Goal: Communication & Community: Answer question/provide support

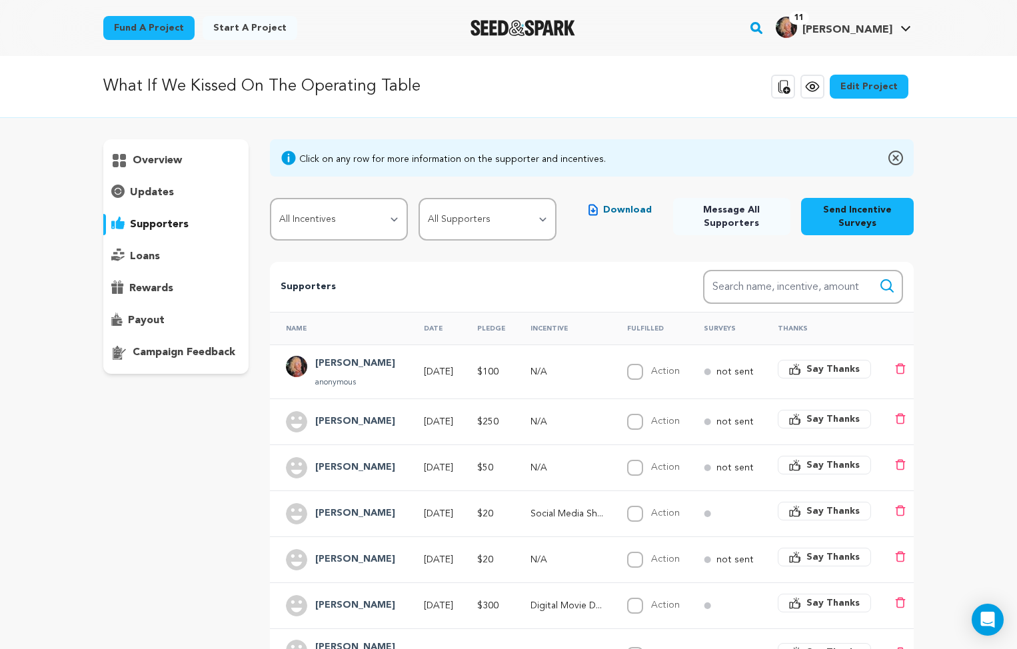
scroll to position [264, 0]
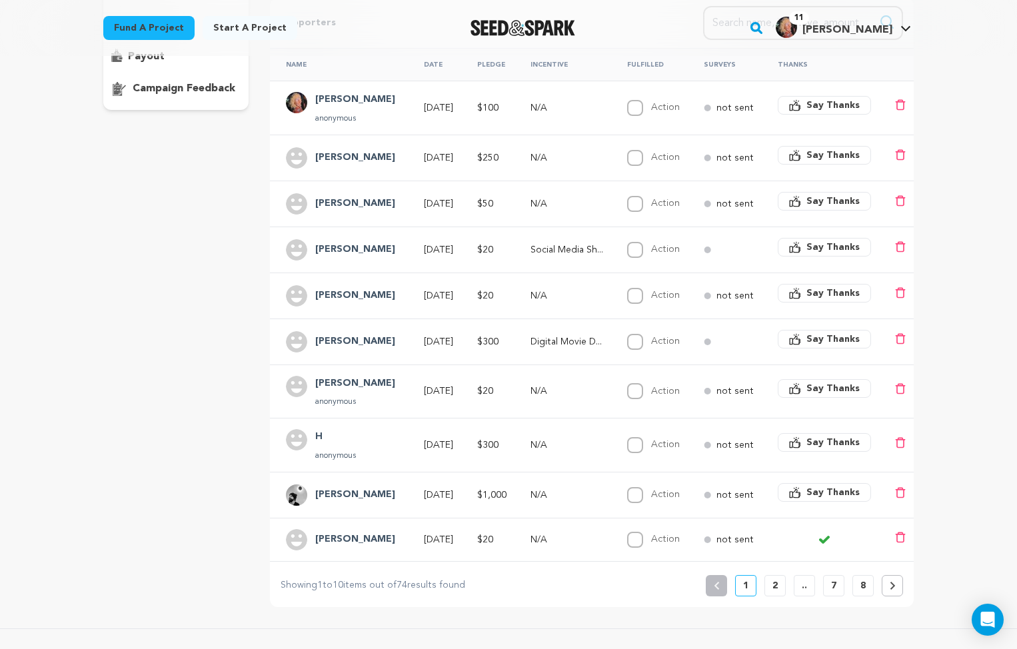
click at [213, 286] on div "overview updates" at bounding box center [175, 241] width 145 height 732
click at [336, 248] on h4 "[PERSON_NAME]" at bounding box center [355, 250] width 80 height 16
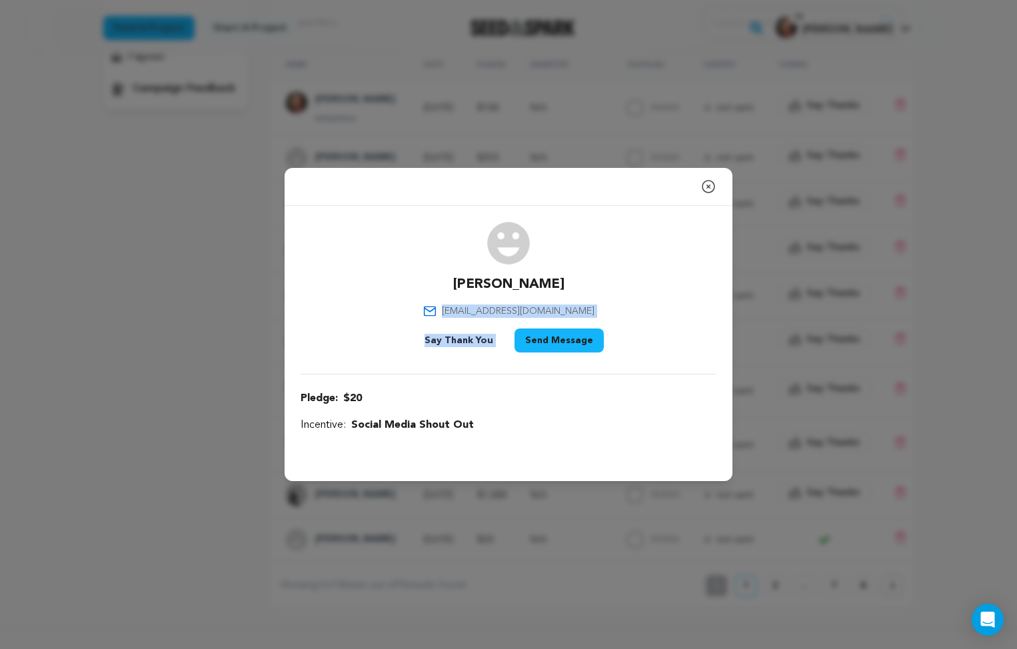
drag, startPoint x: 454, startPoint y: 313, endPoint x: 603, endPoint y: 305, distance: 149.5
click at [603, 305] on div "Ashley S ashleyrstoneking@yahoo.com Say Thank You Send Message" at bounding box center [509, 290] width 416 height 136
copy div "ashleyrstoneking@yahoo.com Say Thank You"
click at [176, 405] on div "Close modal Ashley S ashleyrstoneking@yahoo.com" at bounding box center [508, 324] width 1017 height 649
click at [708, 189] on icon "button" at bounding box center [708, 187] width 16 height 16
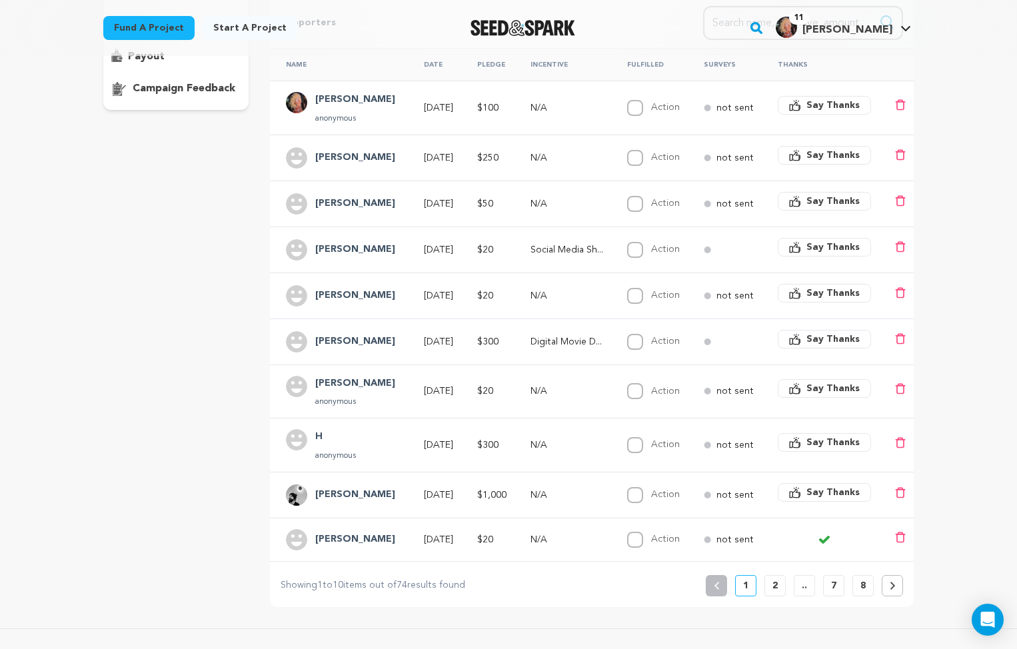
click at [828, 246] on span "Say Thanks" at bounding box center [832, 247] width 53 height 13
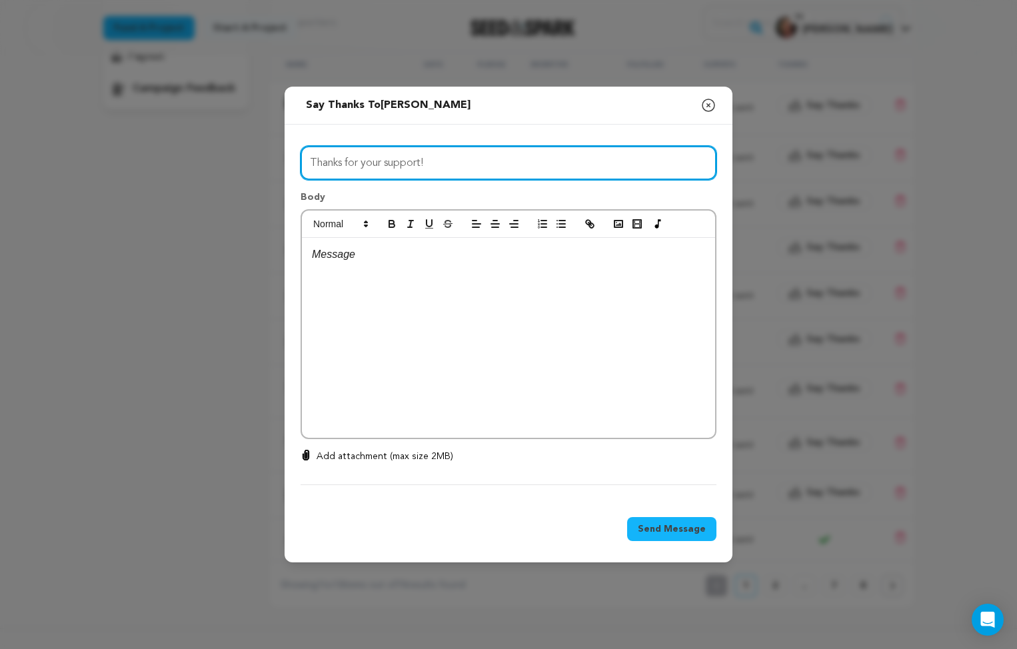
click at [473, 161] on input "Thanks for your support!" at bounding box center [509, 163] width 416 height 34
type input "Thanks for your support, Ashley!"
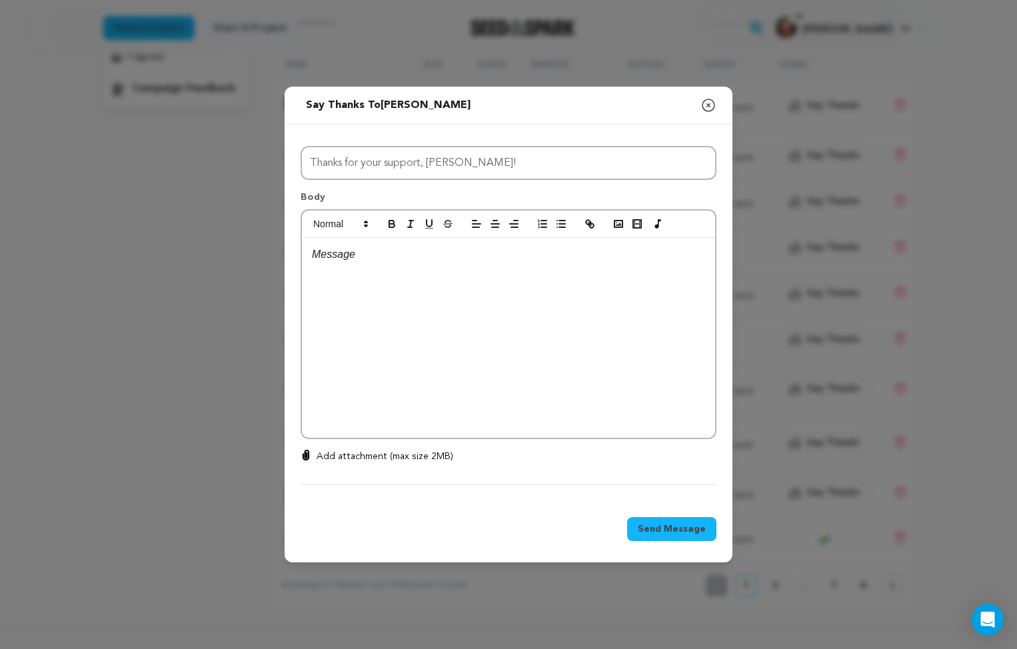
click at [453, 339] on div at bounding box center [508, 338] width 413 height 200
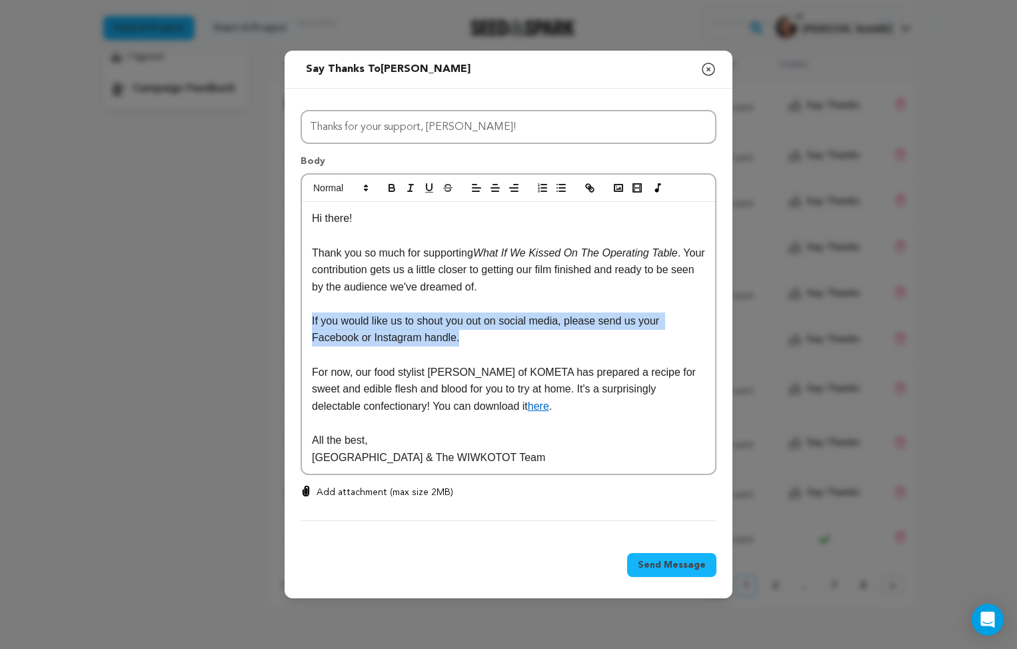
drag, startPoint x: 484, startPoint y: 334, endPoint x: 302, endPoint y: 319, distance: 182.5
click at [302, 319] on div "Hi there! Thank you so much for supporting What If We Kissed On The Operating T…" at bounding box center [508, 338] width 413 height 272
drag, startPoint x: 571, startPoint y: 321, endPoint x: 302, endPoint y: 317, distance: 269.3
click at [302, 317] on div "Hi there! Thank you so much for supporting What If We Kissed On The Operating T…" at bounding box center [508, 338] width 413 height 272
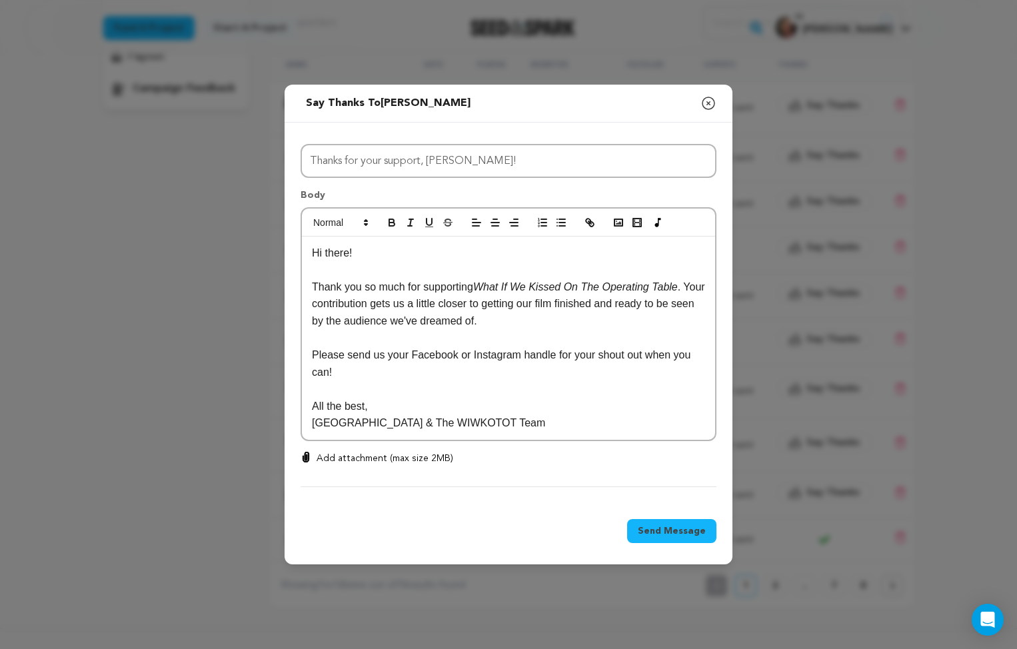
click at [386, 262] on p at bounding box center [508, 269] width 393 height 17
click at [535, 395] on p at bounding box center [508, 389] width 393 height 17
click at [545, 432] on div "Hi Ashley! Thank you so much for supporting What If We Kissed On The Operating …" at bounding box center [508, 339] width 413 height 204
click at [570, 431] on p "Sydney & The WIWKOTOT Team" at bounding box center [508, 423] width 393 height 17
click at [382, 369] on p "Please send us your Facebook or Instagram handle for your shout out when you ca…" at bounding box center [508, 364] width 393 height 34
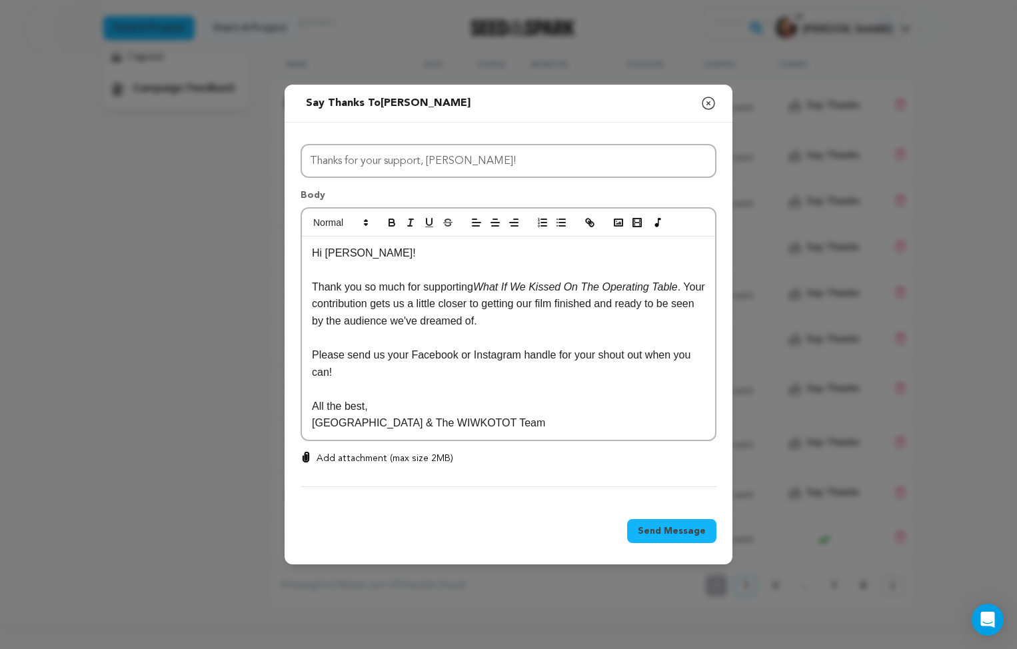
click at [546, 374] on p "Please send us your Facebook or Instagram handle for your shout out when you ca…" at bounding box center [508, 364] width 393 height 34
click at [569, 370] on p "Please send us your Facebook or Instagram handle for your shout out when you ca…" at bounding box center [508, 364] width 393 height 34
click at [671, 531] on span "Send Message" at bounding box center [672, 531] width 68 height 13
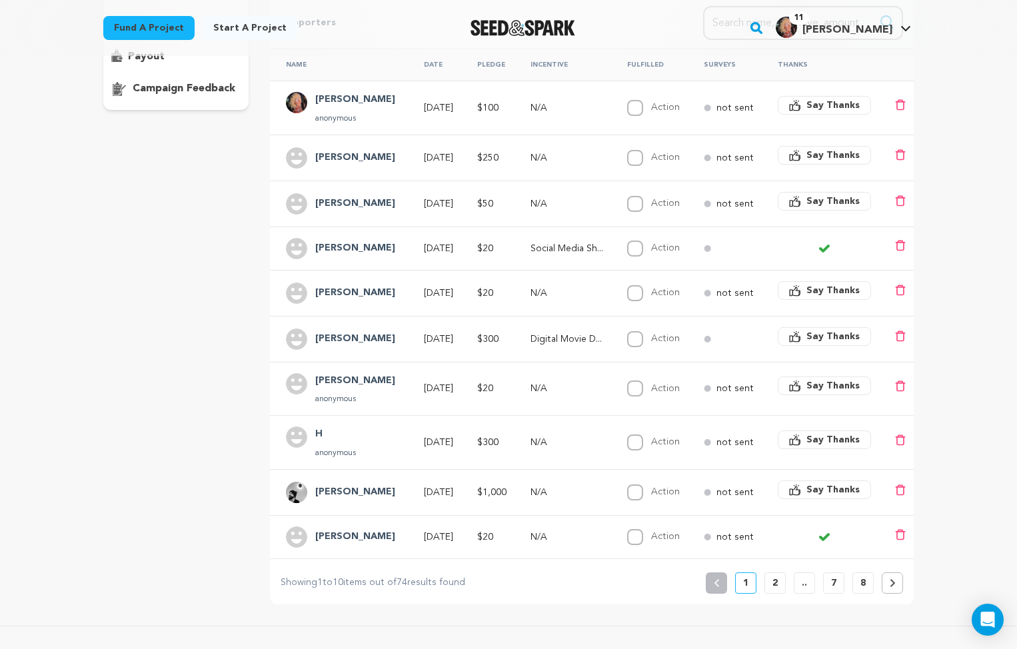
click at [206, 322] on div "overview updates" at bounding box center [175, 239] width 145 height 729
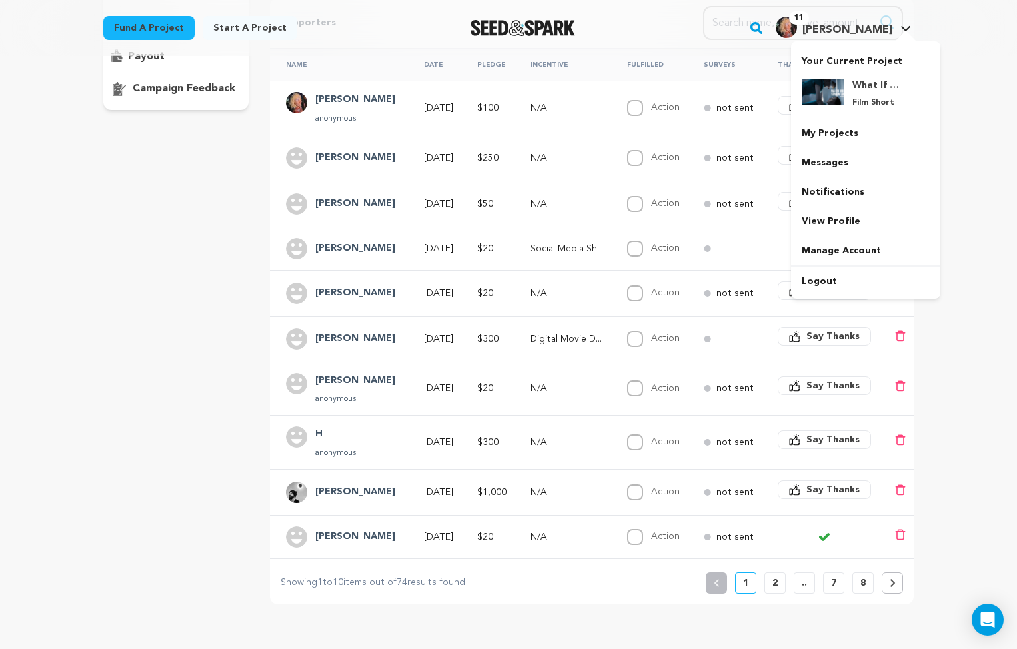
click at [875, 23] on h4 "[PERSON_NAME]" at bounding box center [847, 30] width 90 height 16
click at [860, 84] on h4 "What If We Kissed On The Operating Table" at bounding box center [876, 85] width 48 height 13
